Goal: Task Accomplishment & Management: Complete application form

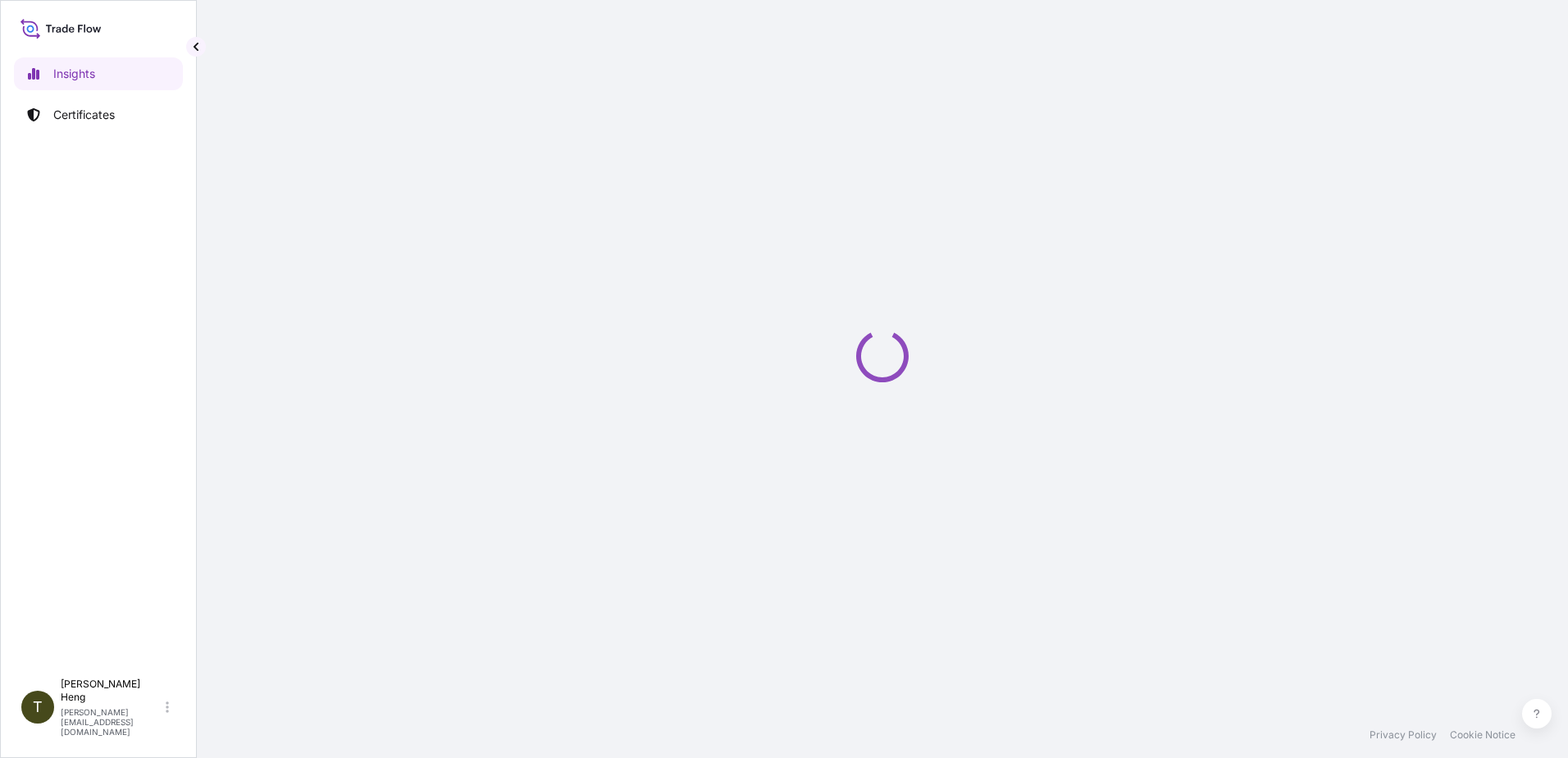
select select "2025"
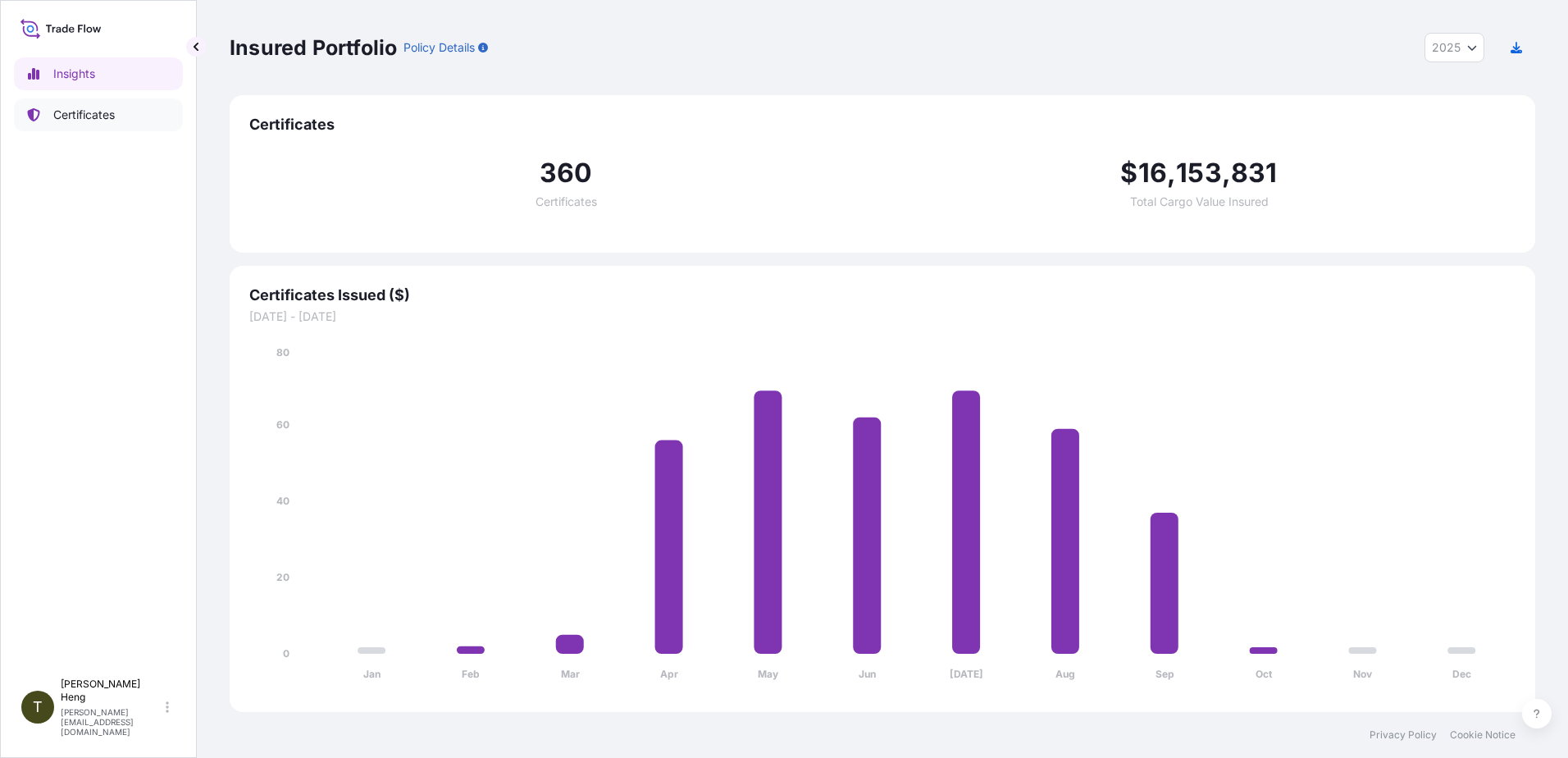
click at [67, 109] on p "Certificates" at bounding box center [84, 115] width 61 height 17
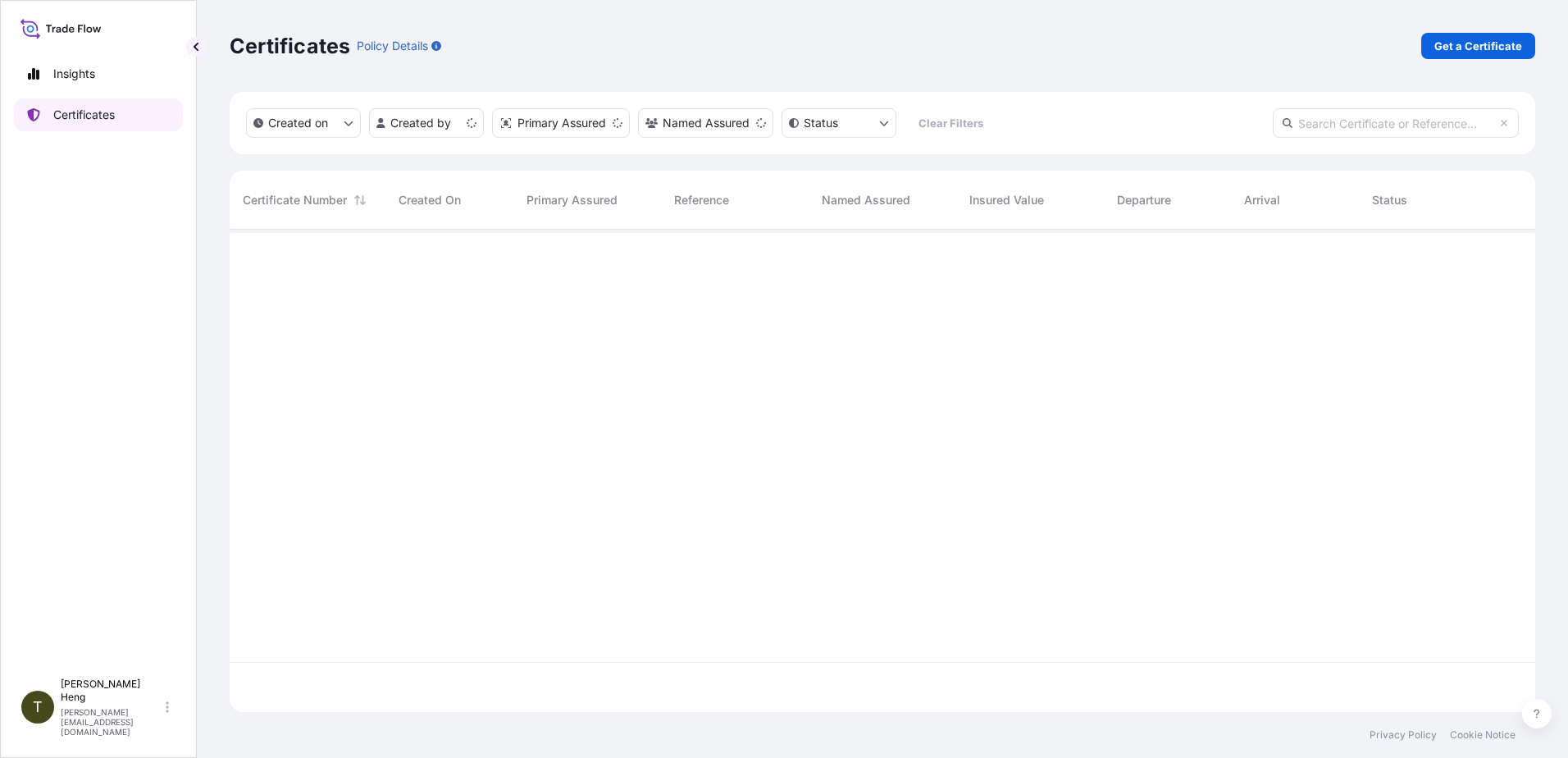
scroll to position [478, 1293]
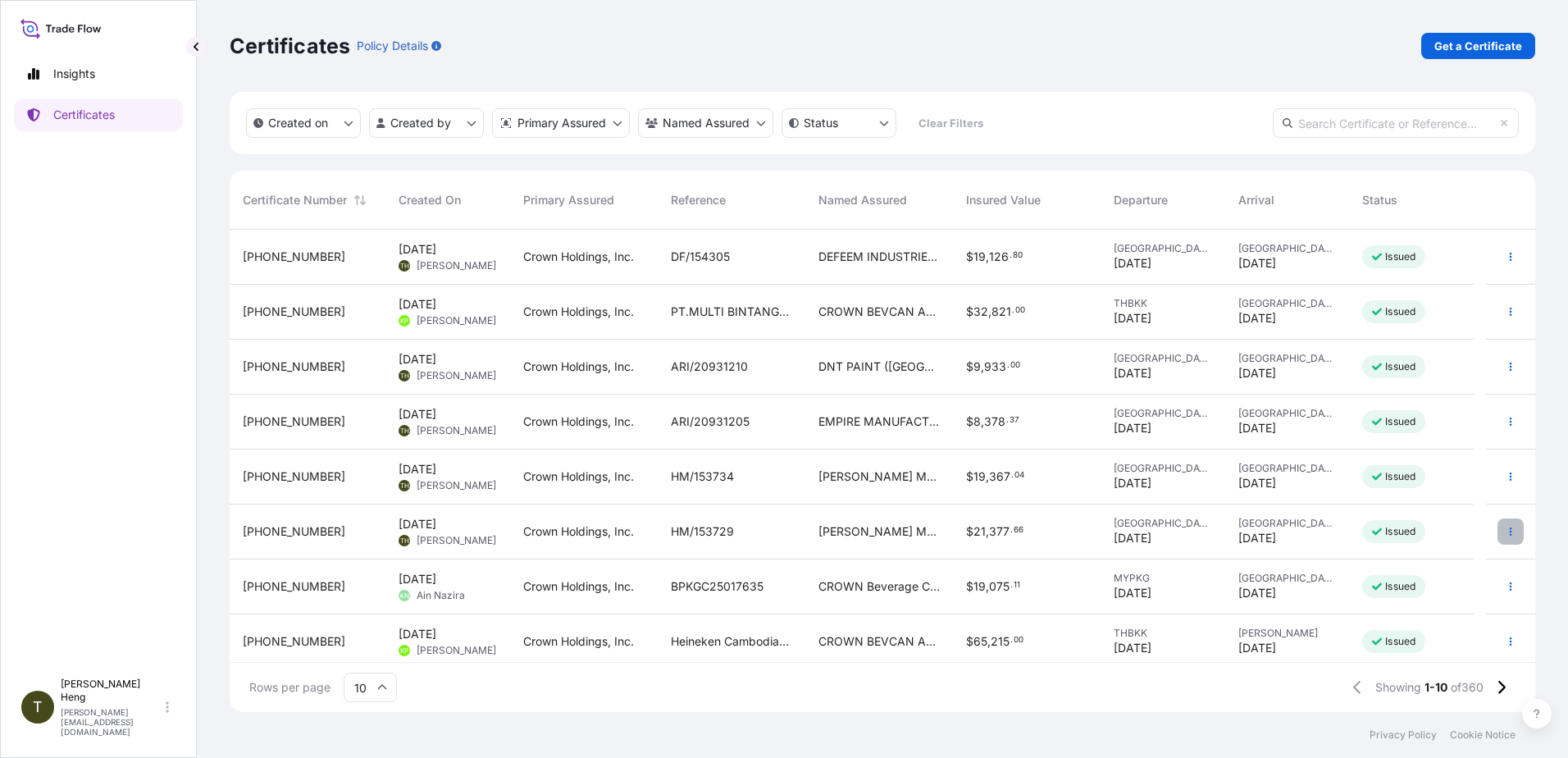
click at [1506, 534] on icon "button" at bounding box center [1511, 531] width 10 height 10
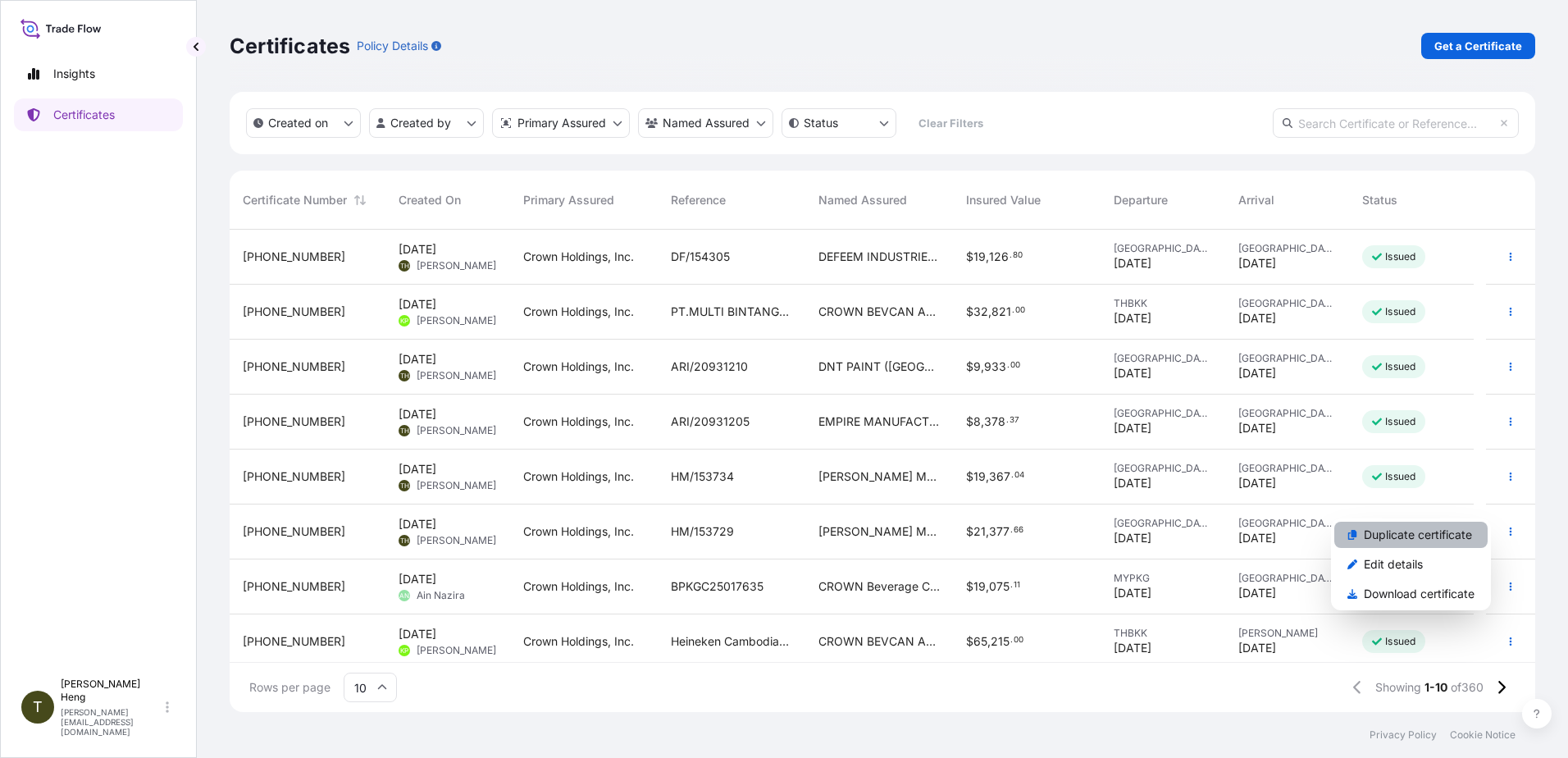
click at [1375, 531] on p "Duplicate certificate" at bounding box center [1418, 535] width 108 height 17
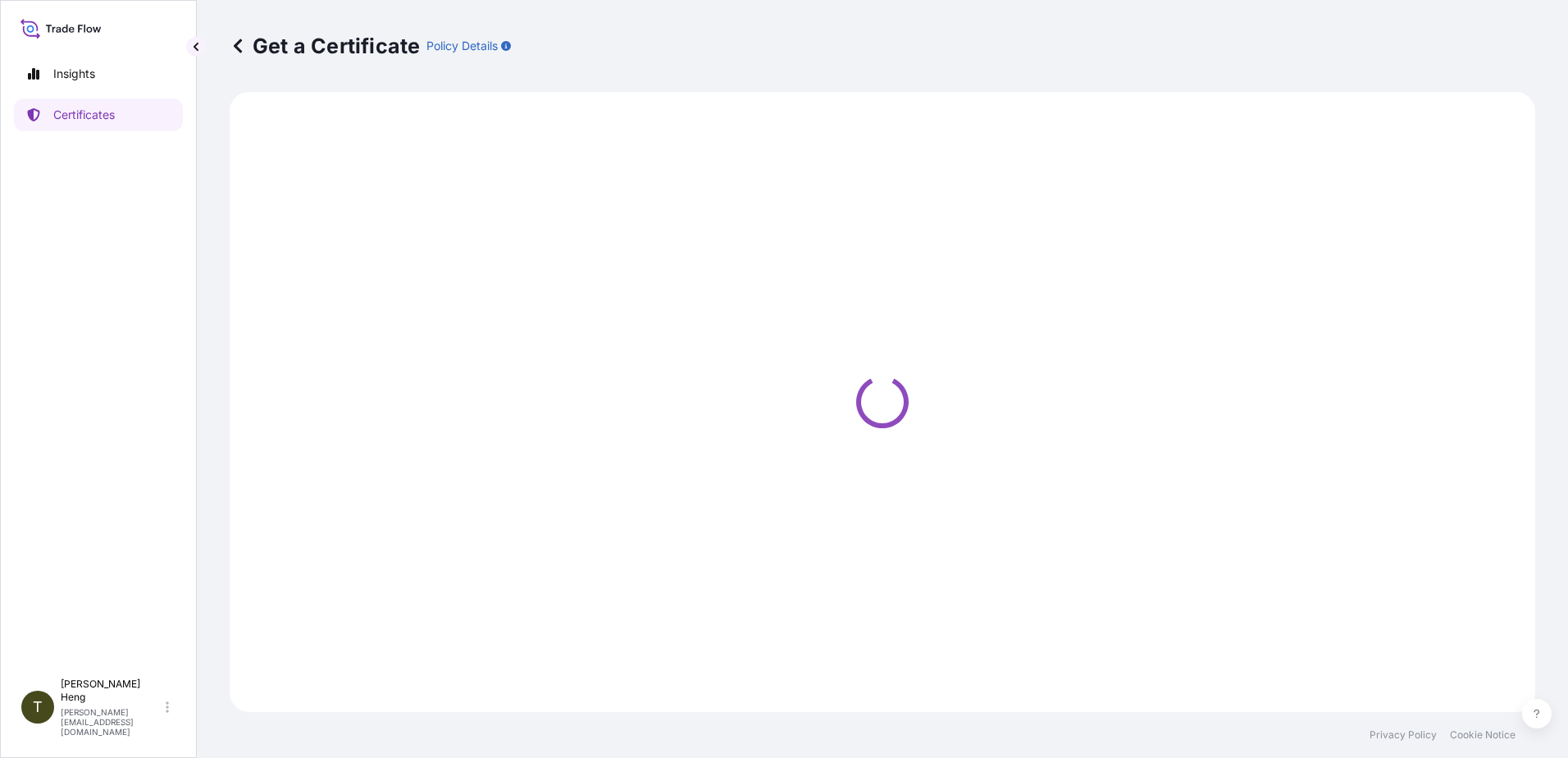
select select "Road"
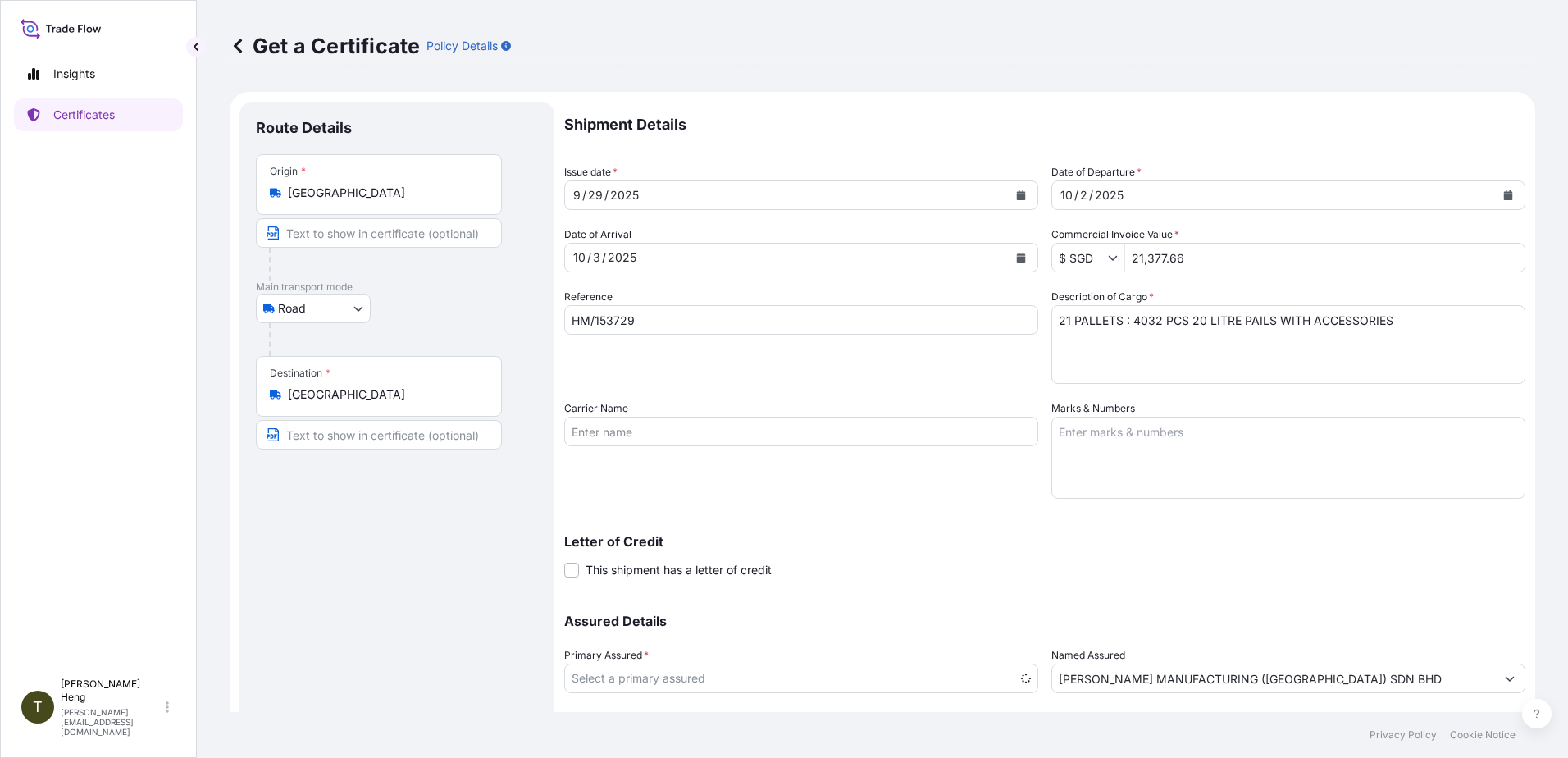
select select "31483"
click at [1017, 198] on icon "Calendar" at bounding box center [1022, 195] width 9 height 10
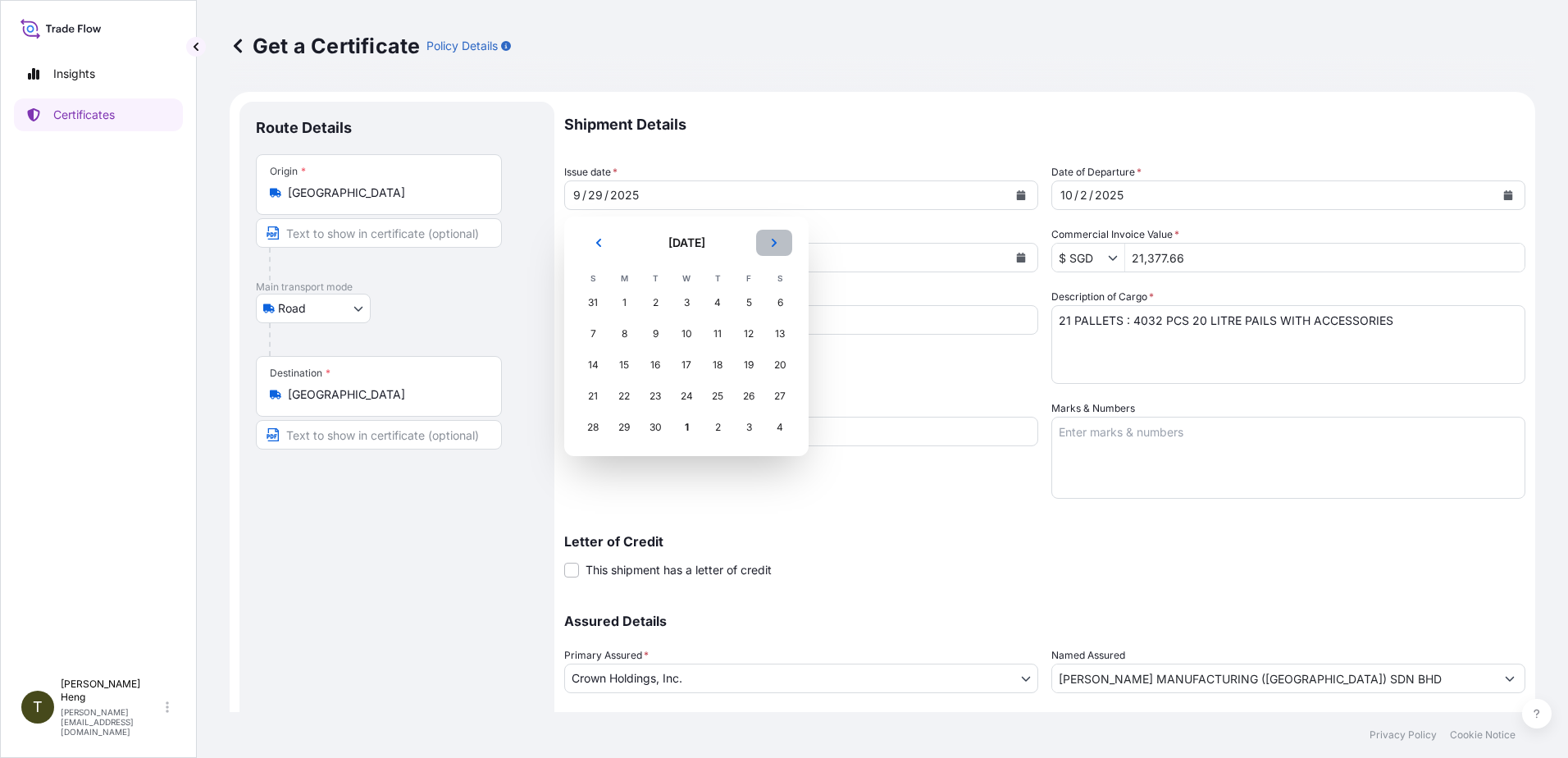
click at [768, 242] on button "Next" at bounding box center [774, 242] width 36 height 26
click at [684, 306] on div "1" at bounding box center [687, 303] width 30 height 30
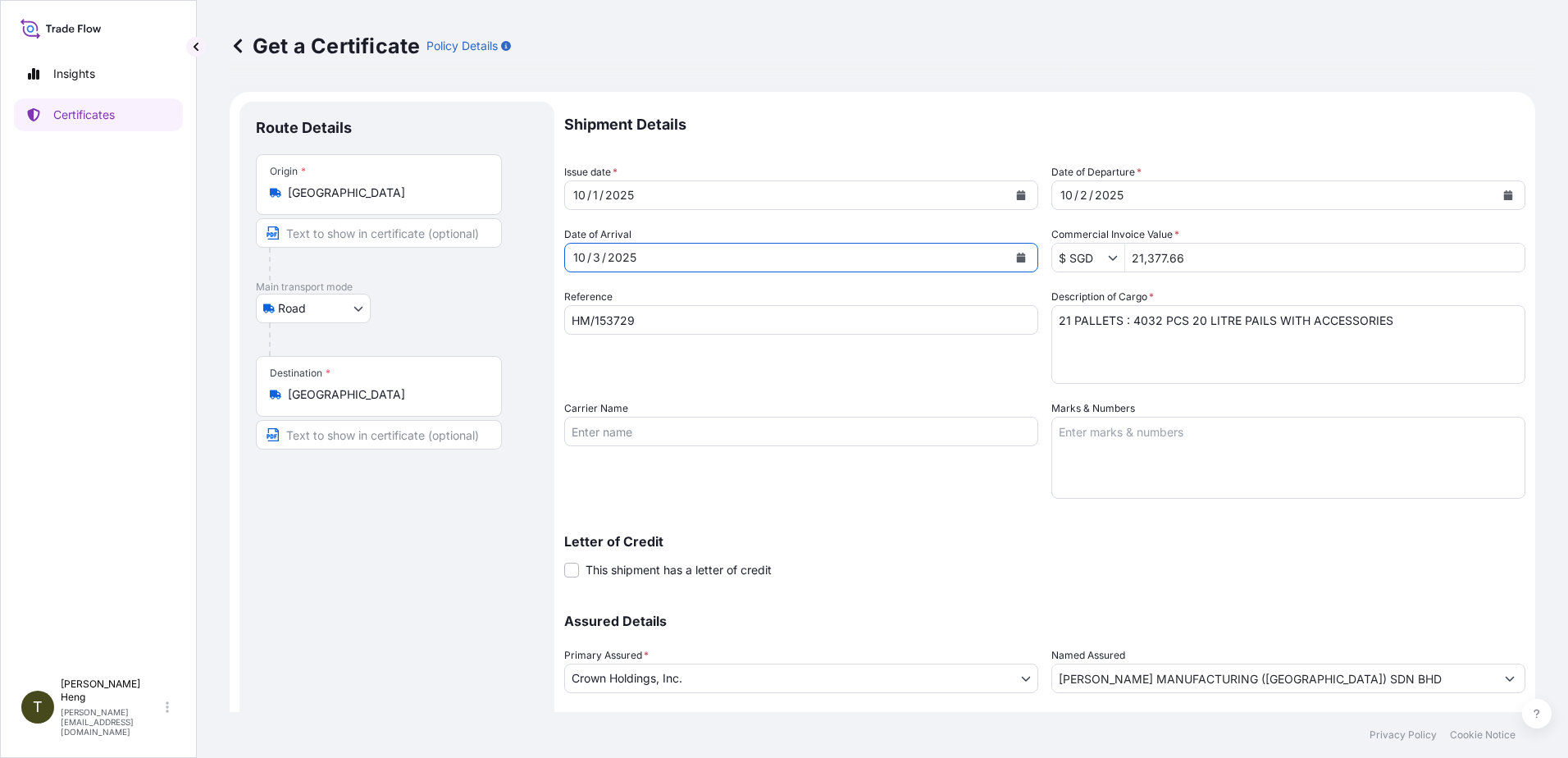
click at [1016, 255] on icon "Calendar" at bounding box center [1021, 257] width 10 height 10
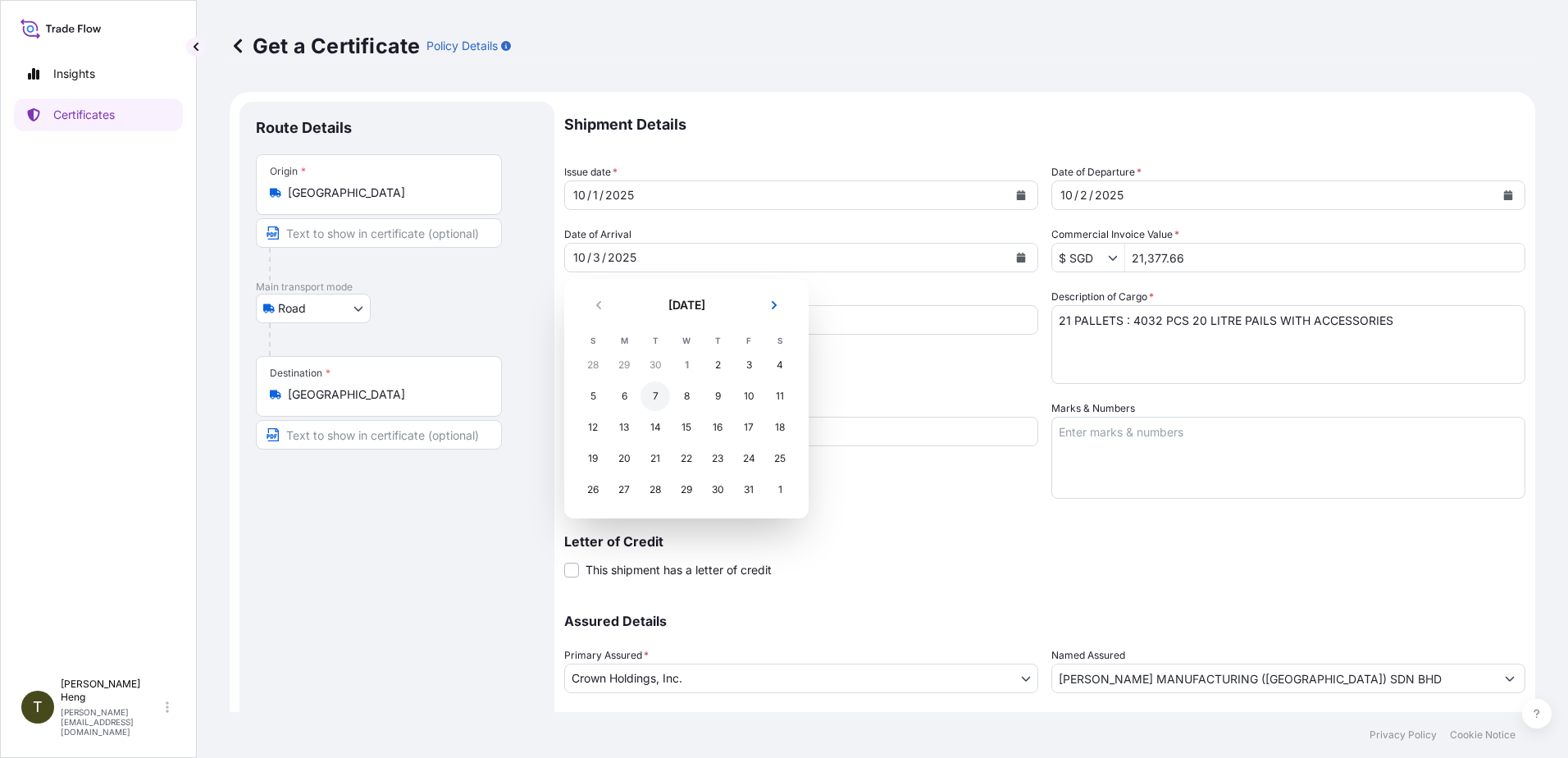
click at [655, 397] on div "7" at bounding box center [655, 396] width 30 height 30
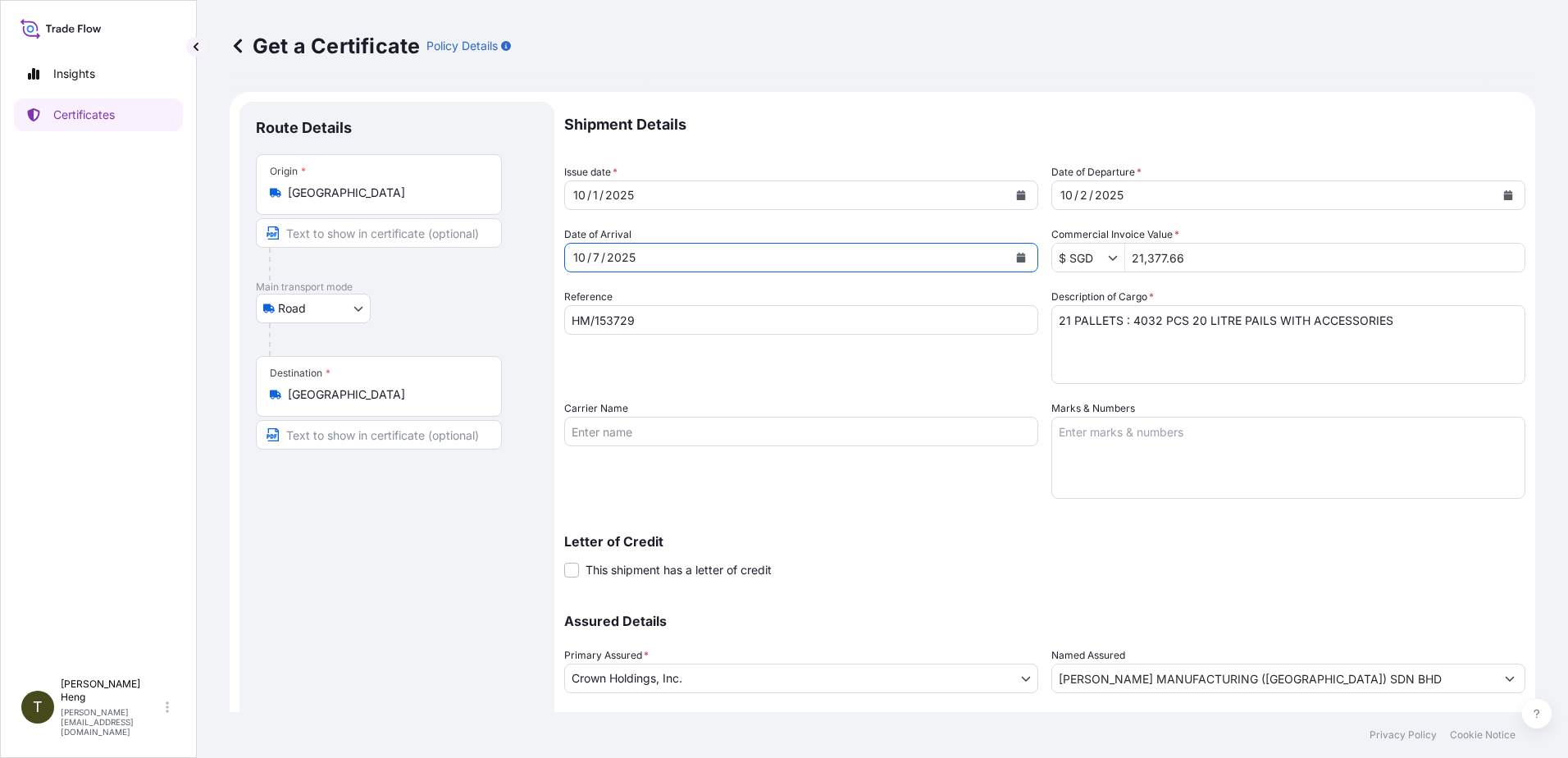
click at [1495, 190] on button "Calendar" at bounding box center [1508, 195] width 26 height 26
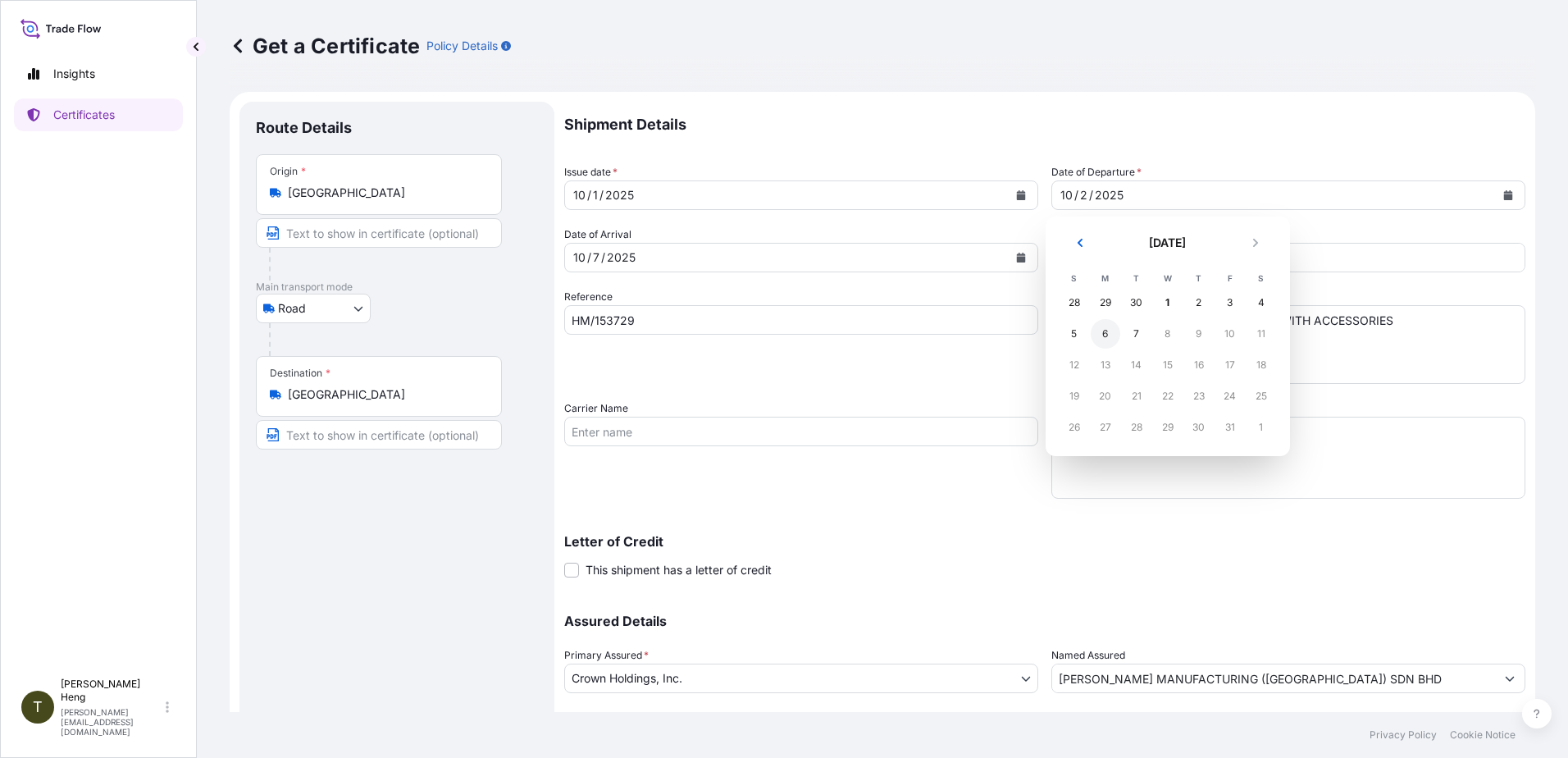
click at [1104, 328] on div "6" at bounding box center [1105, 334] width 30 height 30
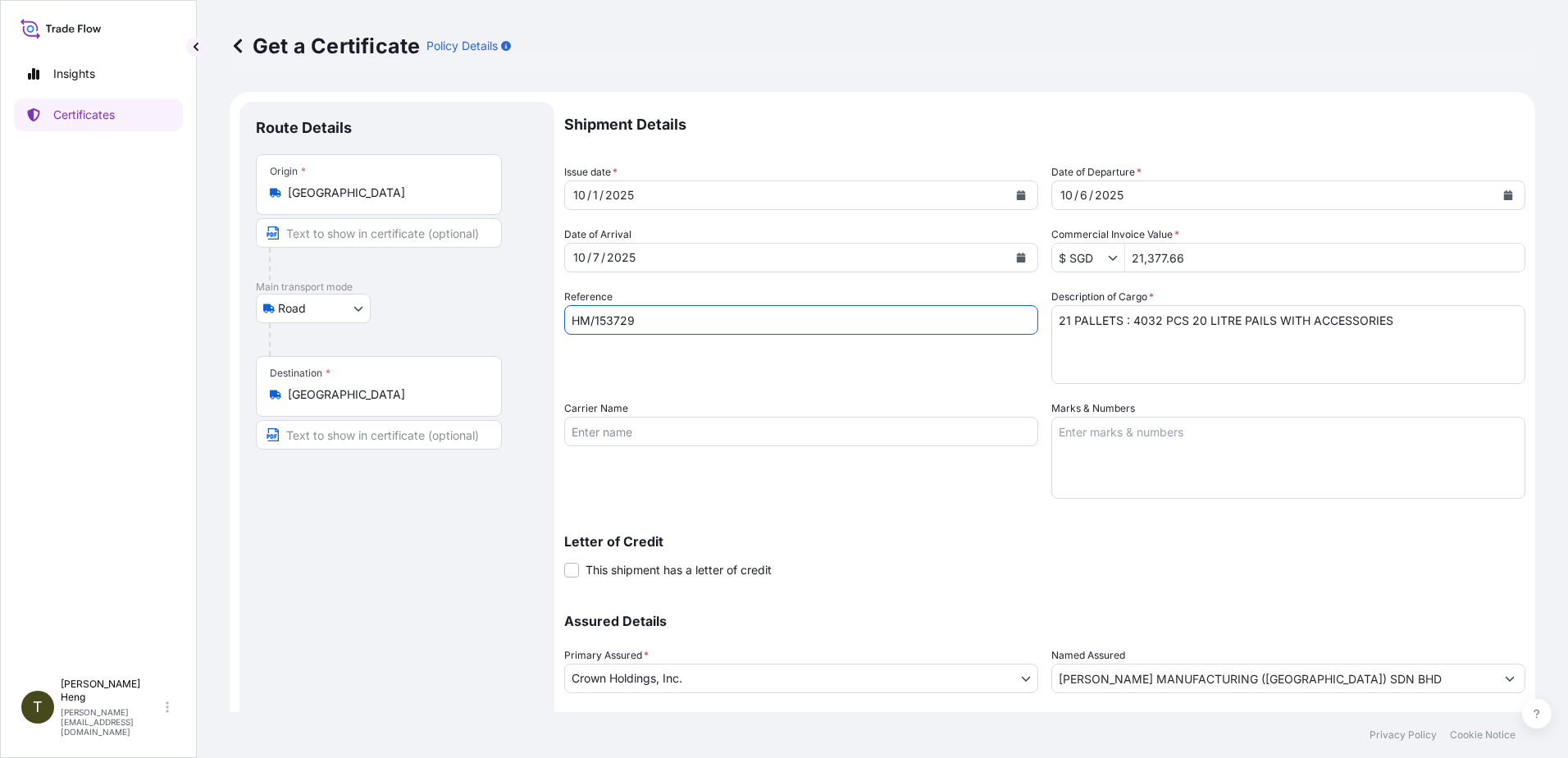
click at [653, 318] on input "HM/153729" at bounding box center [802, 320] width 474 height 30
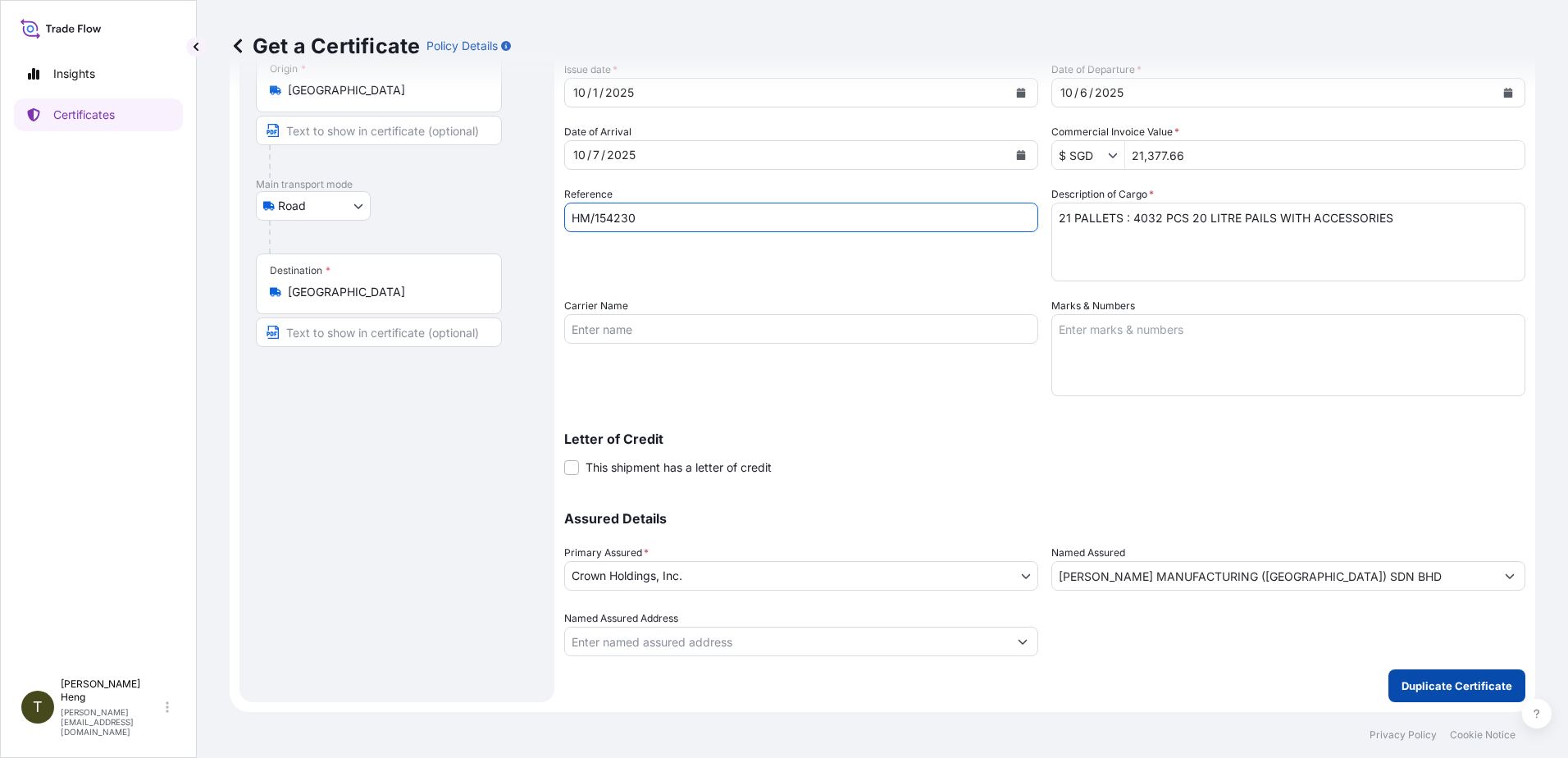
type input "HM/154230"
click at [1401, 688] on p "Duplicate Certificate" at bounding box center [1457, 686] width 111 height 17
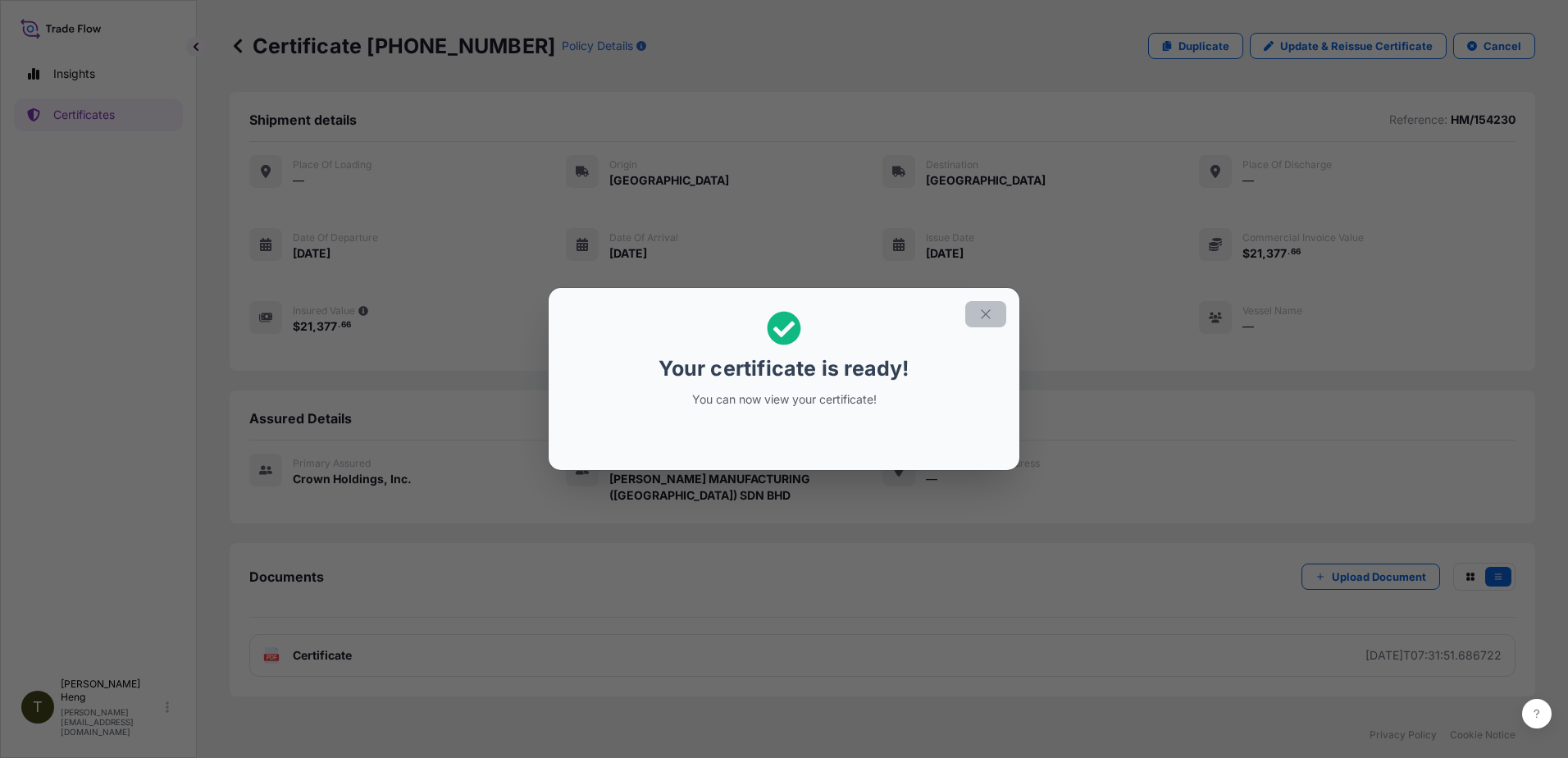
click at [987, 313] on icon "button" at bounding box center [986, 314] width 9 height 9
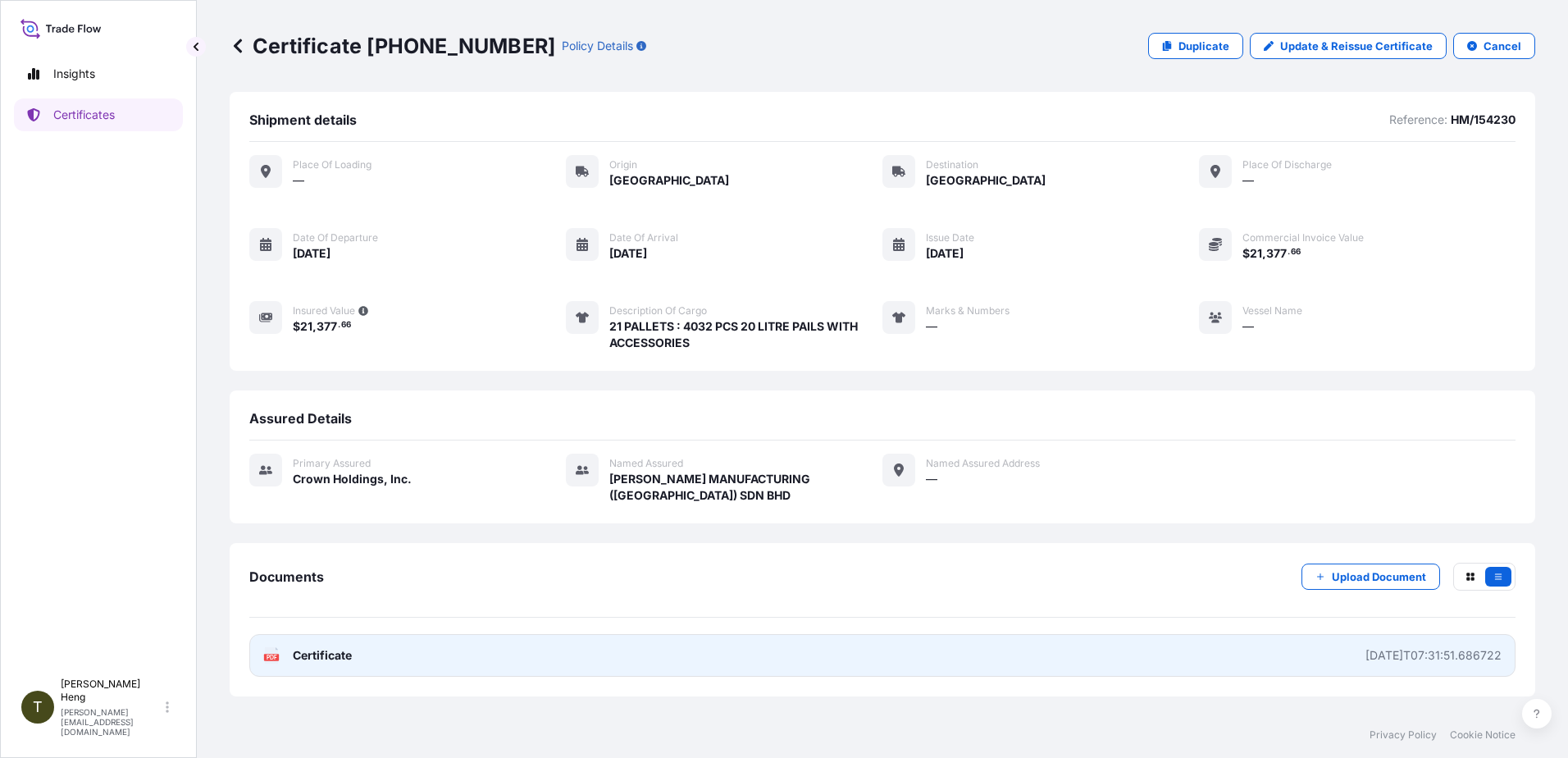
click at [271, 656] on text "PDF" at bounding box center [272, 657] width 11 height 6
